Goal: Task Accomplishment & Management: Use online tool/utility

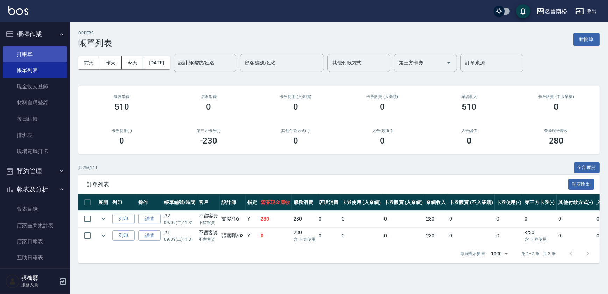
click at [28, 52] on link "打帳單" at bounding box center [35, 54] width 64 height 16
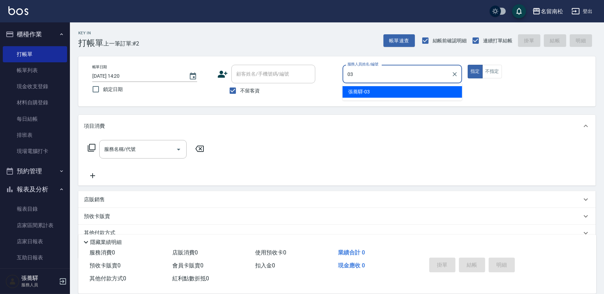
type input "[PERSON_NAME]-03"
type button "true"
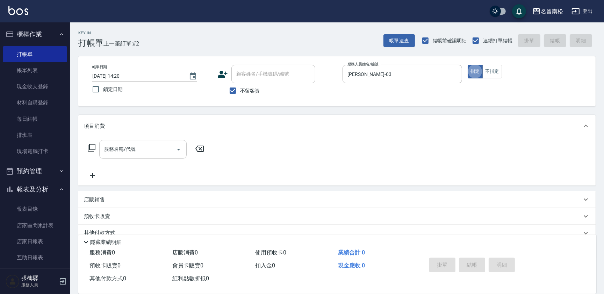
click at [143, 150] on input "服務名稱/代號" at bounding box center [137, 149] width 71 height 12
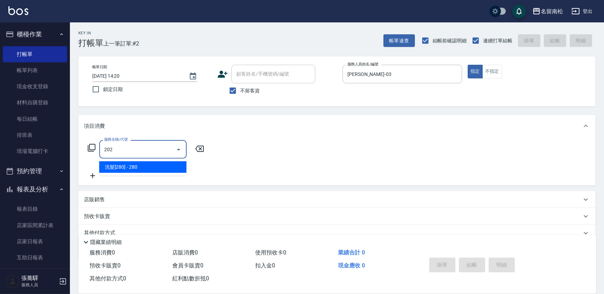
type input "洗髮[280](202)"
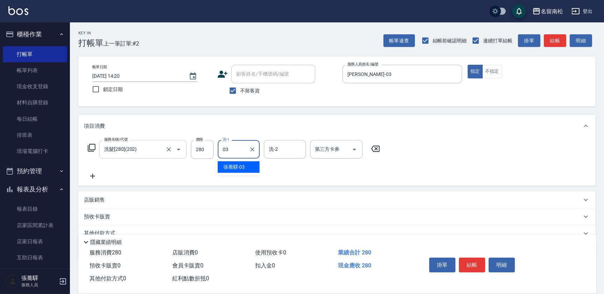
type input "[PERSON_NAME]-03"
click at [471, 261] on button "結帳" at bounding box center [472, 264] width 26 height 15
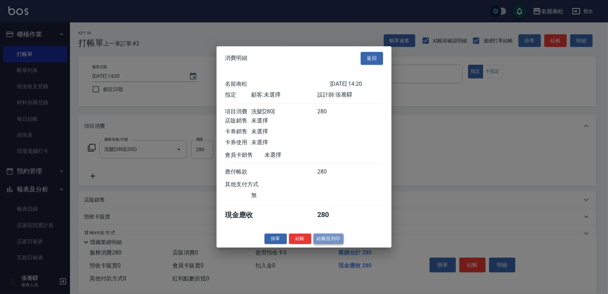
click at [329, 242] on button "結帳並列印" at bounding box center [328, 238] width 30 height 11
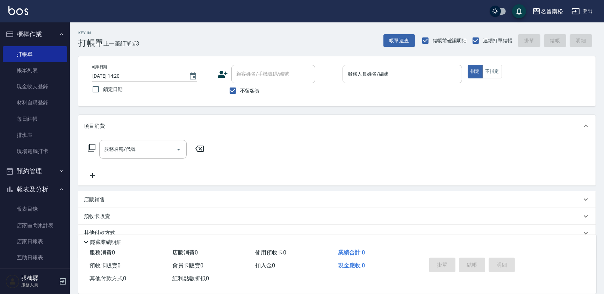
click at [401, 76] on input "服務人員姓名/編號" at bounding box center [402, 74] width 113 height 12
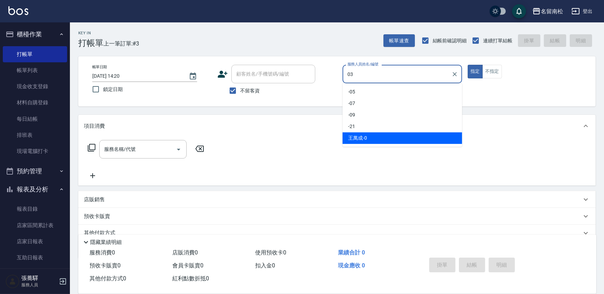
type input "[PERSON_NAME]-03"
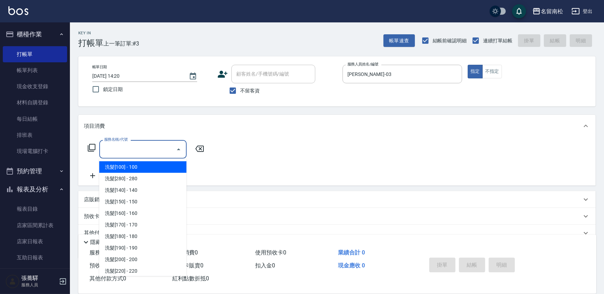
click at [128, 149] on input "服務名稱/代號" at bounding box center [137, 149] width 71 height 12
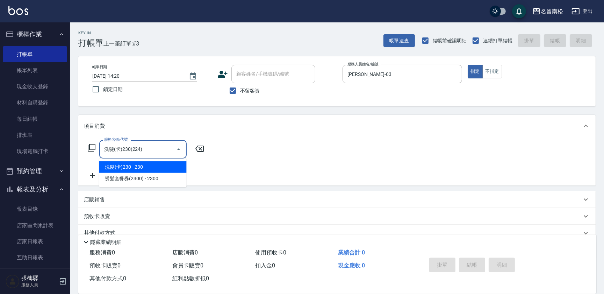
type input "洗髮(卡)230(224)"
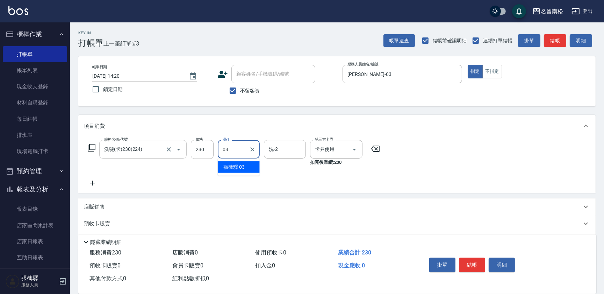
type input "[PERSON_NAME]-03"
click at [475, 266] on button "結帳" at bounding box center [472, 264] width 26 height 15
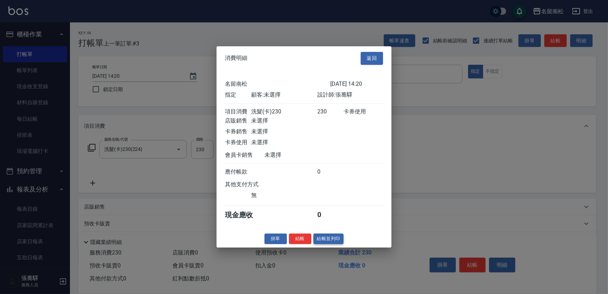
click at [332, 243] on button "結帳並列印" at bounding box center [328, 238] width 30 height 11
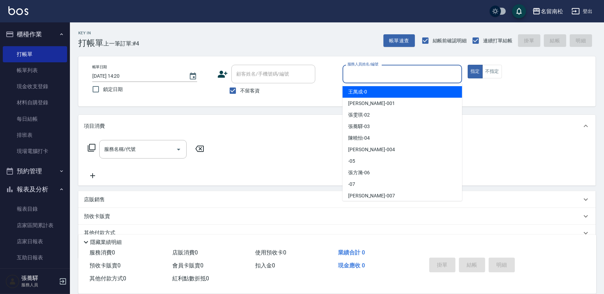
click at [412, 73] on input "服務人員姓名/編號" at bounding box center [402, 74] width 113 height 12
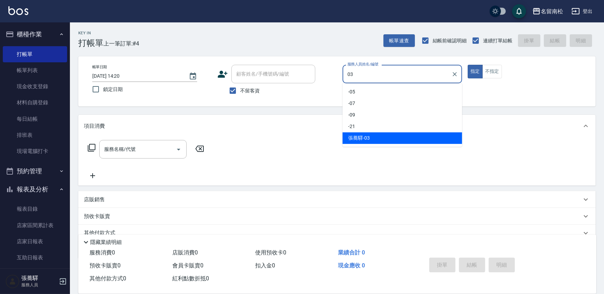
type input "[PERSON_NAME]-03"
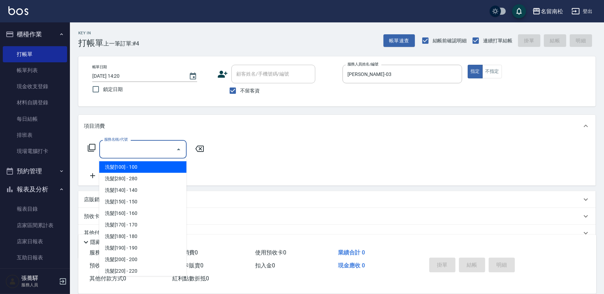
click at [128, 147] on input "服務名稱/代號" at bounding box center [137, 149] width 71 height 12
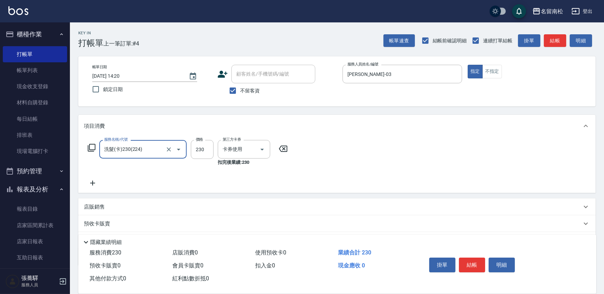
type input "洗髮(卡)230(224)"
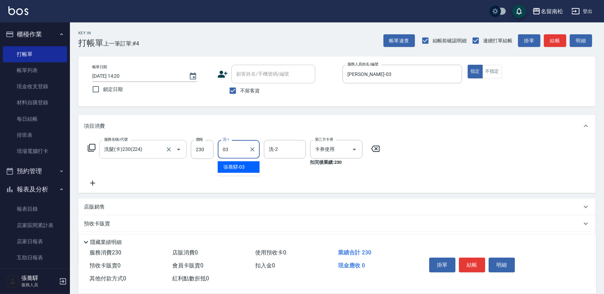
type input "[PERSON_NAME]-03"
click at [472, 257] on button "結帳" at bounding box center [472, 264] width 26 height 15
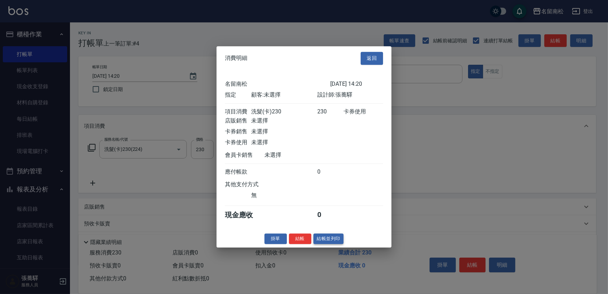
click at [328, 238] on button "結帳並列印" at bounding box center [328, 238] width 30 height 11
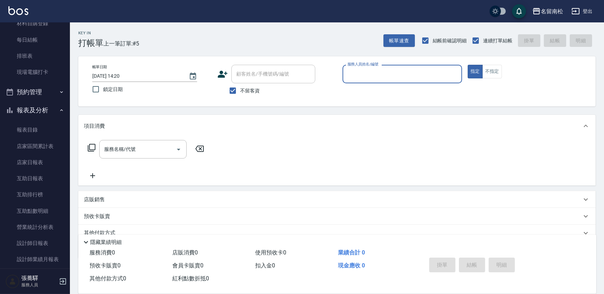
scroll to position [83, 0]
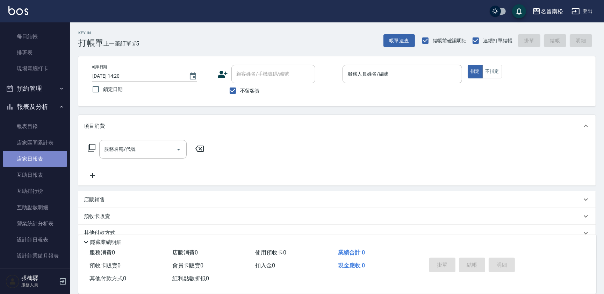
click at [40, 157] on link "店家日報表" at bounding box center [35, 159] width 64 height 16
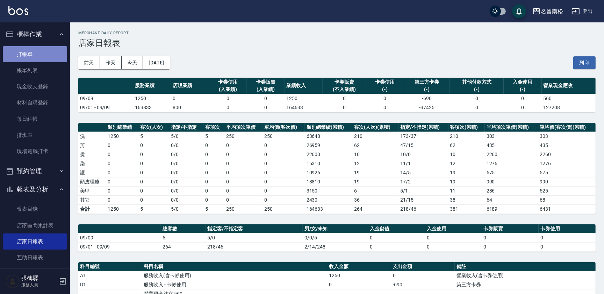
click at [44, 52] on link "打帳單" at bounding box center [35, 54] width 64 height 16
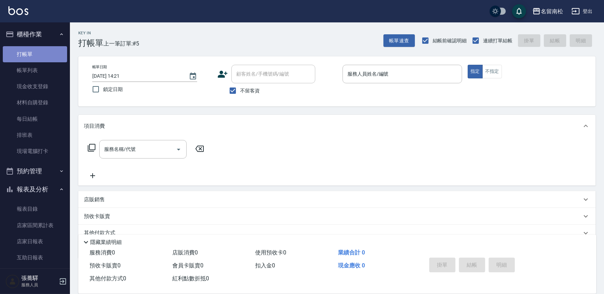
click at [39, 52] on link "打帳單" at bounding box center [35, 54] width 64 height 16
click at [24, 54] on link "打帳單" at bounding box center [35, 54] width 64 height 16
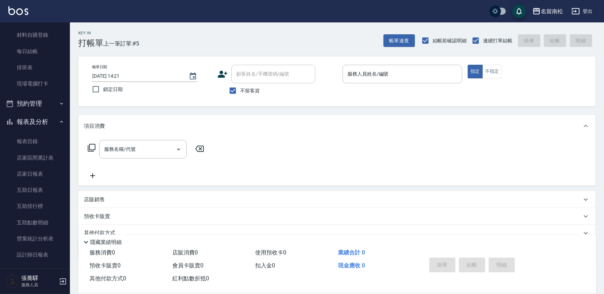
scroll to position [80, 0]
